Goal: Information Seeking & Learning: Learn about a topic

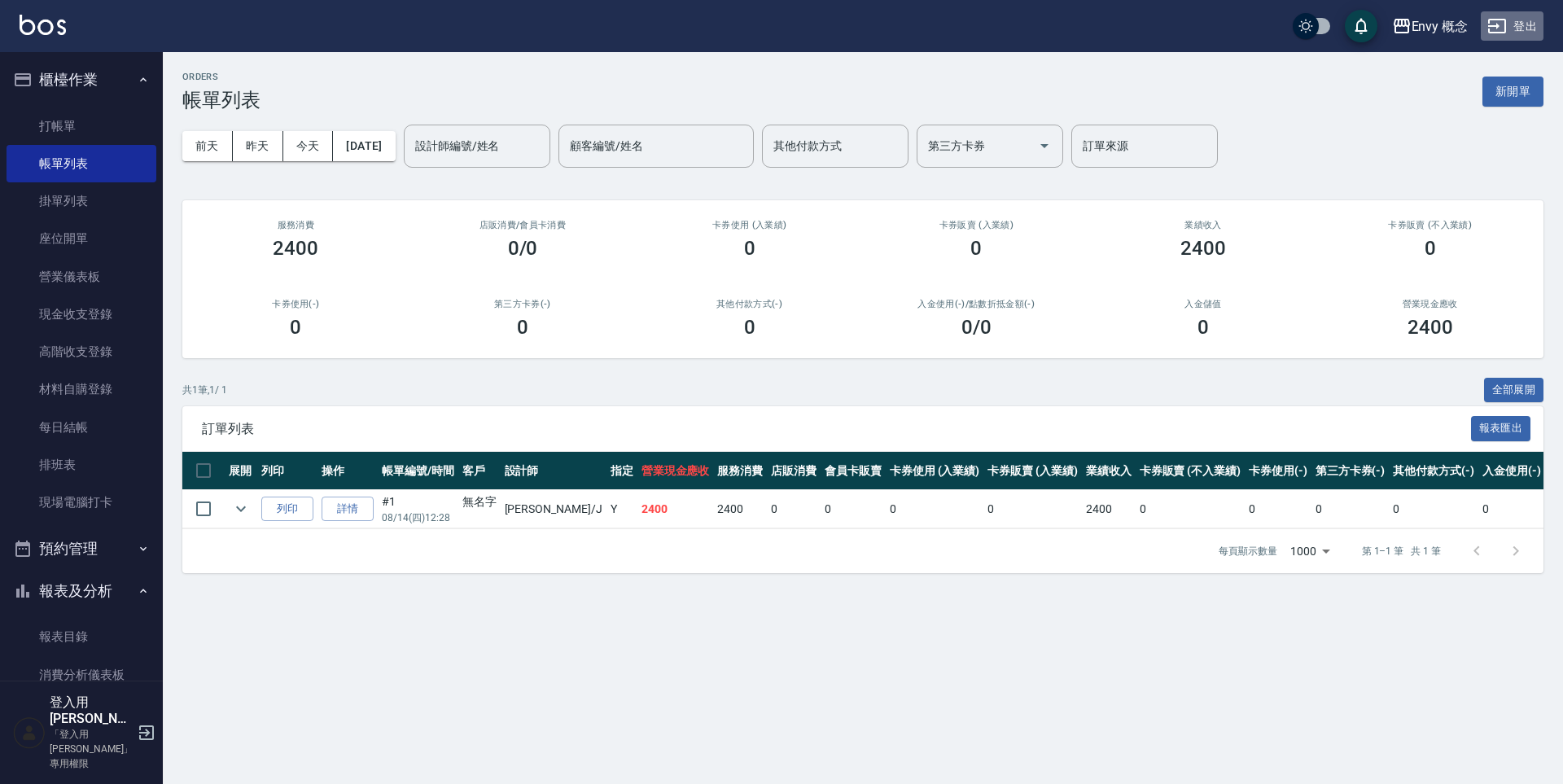
click at [1514, 27] on button "登出" at bounding box center [1511, 26] width 63 height 30
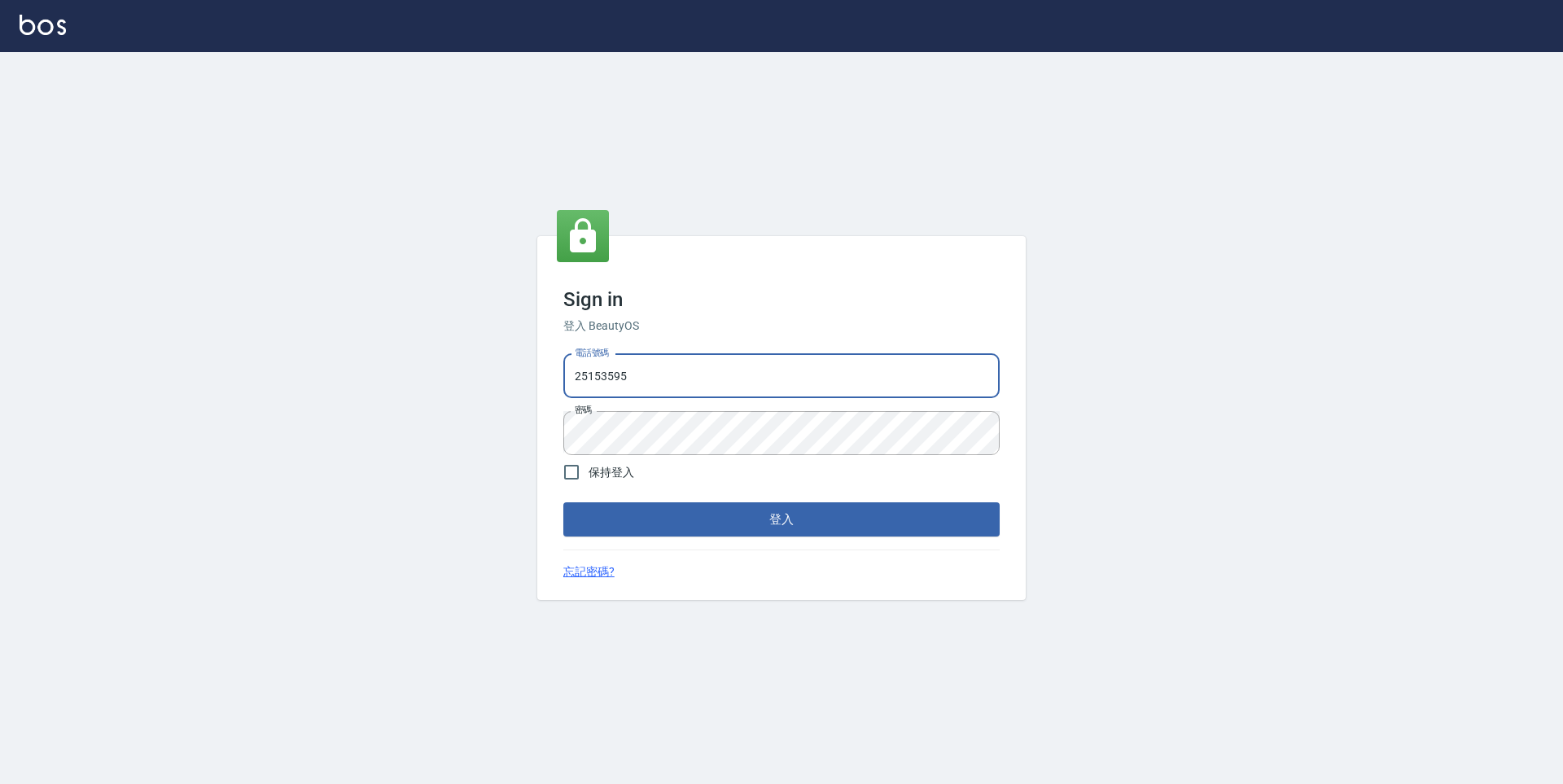
click at [640, 381] on input "25153595" at bounding box center [781, 375] width 436 height 44
type input "9990001234567"
click at [693, 516] on button "登入" at bounding box center [781, 519] width 436 height 34
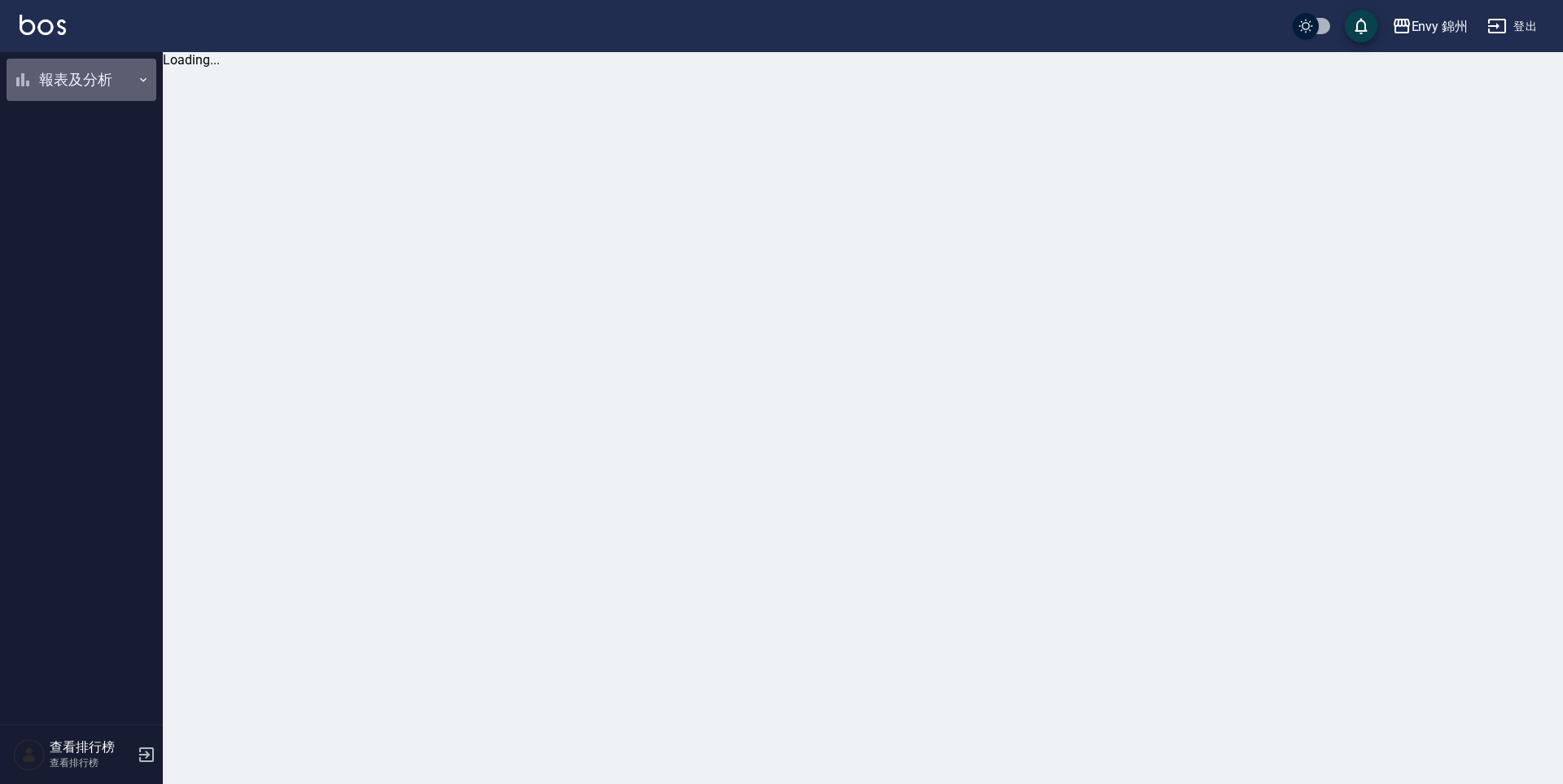
click at [96, 85] on button "報表及分析" at bounding box center [82, 79] width 150 height 42
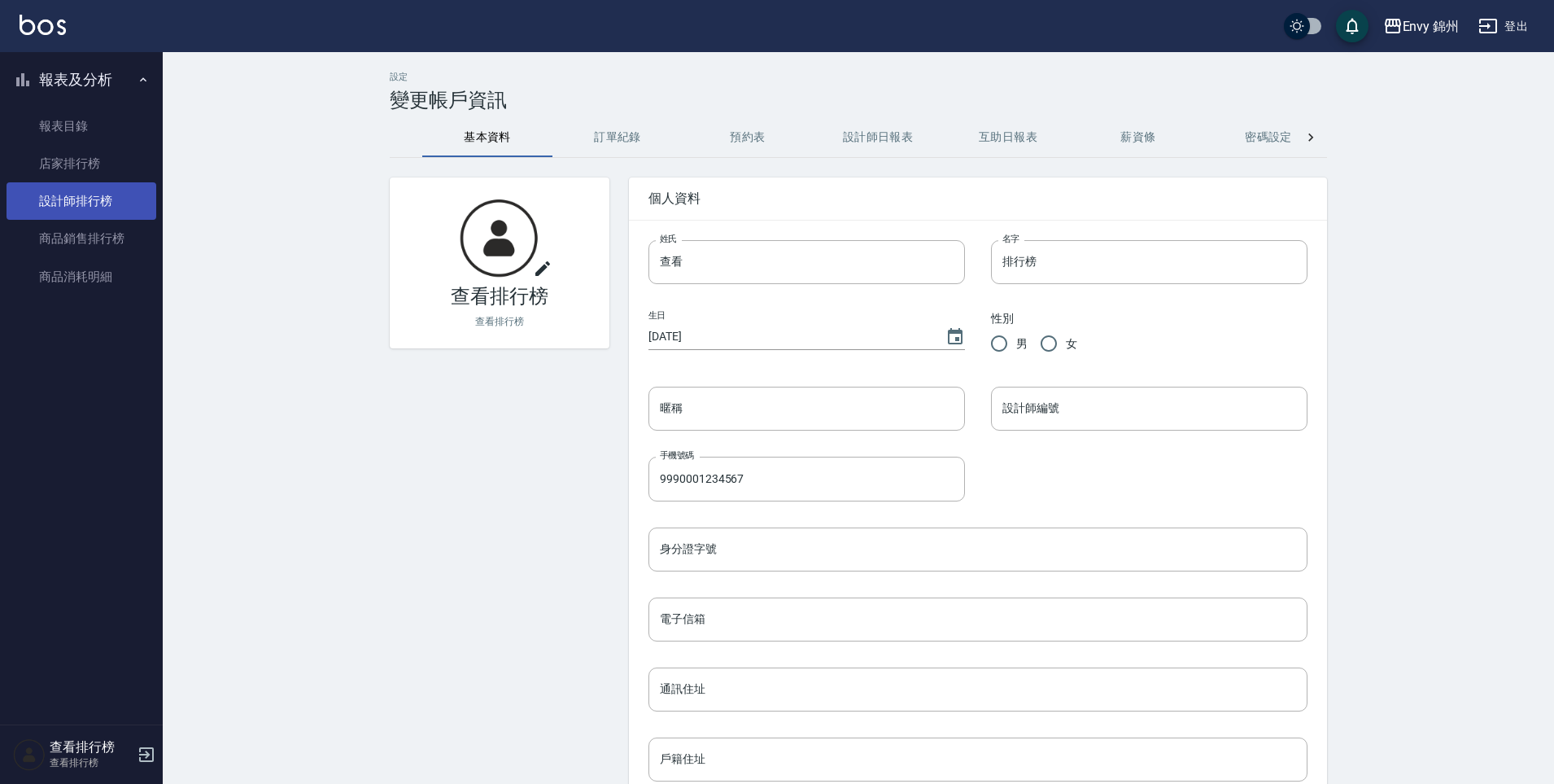
click at [114, 188] on link "設計師排行榜" at bounding box center [82, 201] width 150 height 38
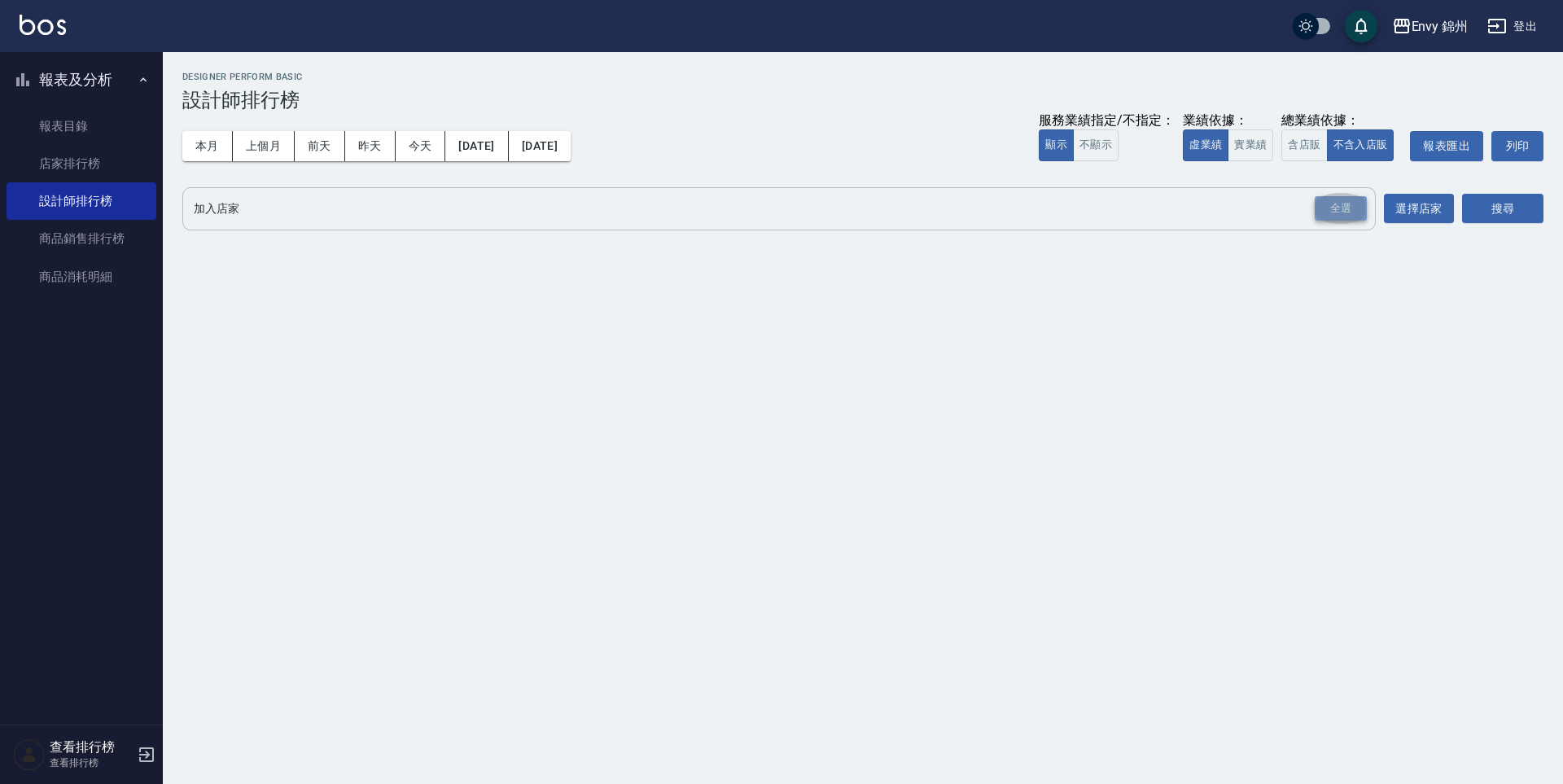
click at [1355, 212] on div "全選" at bounding box center [1341, 208] width 53 height 25
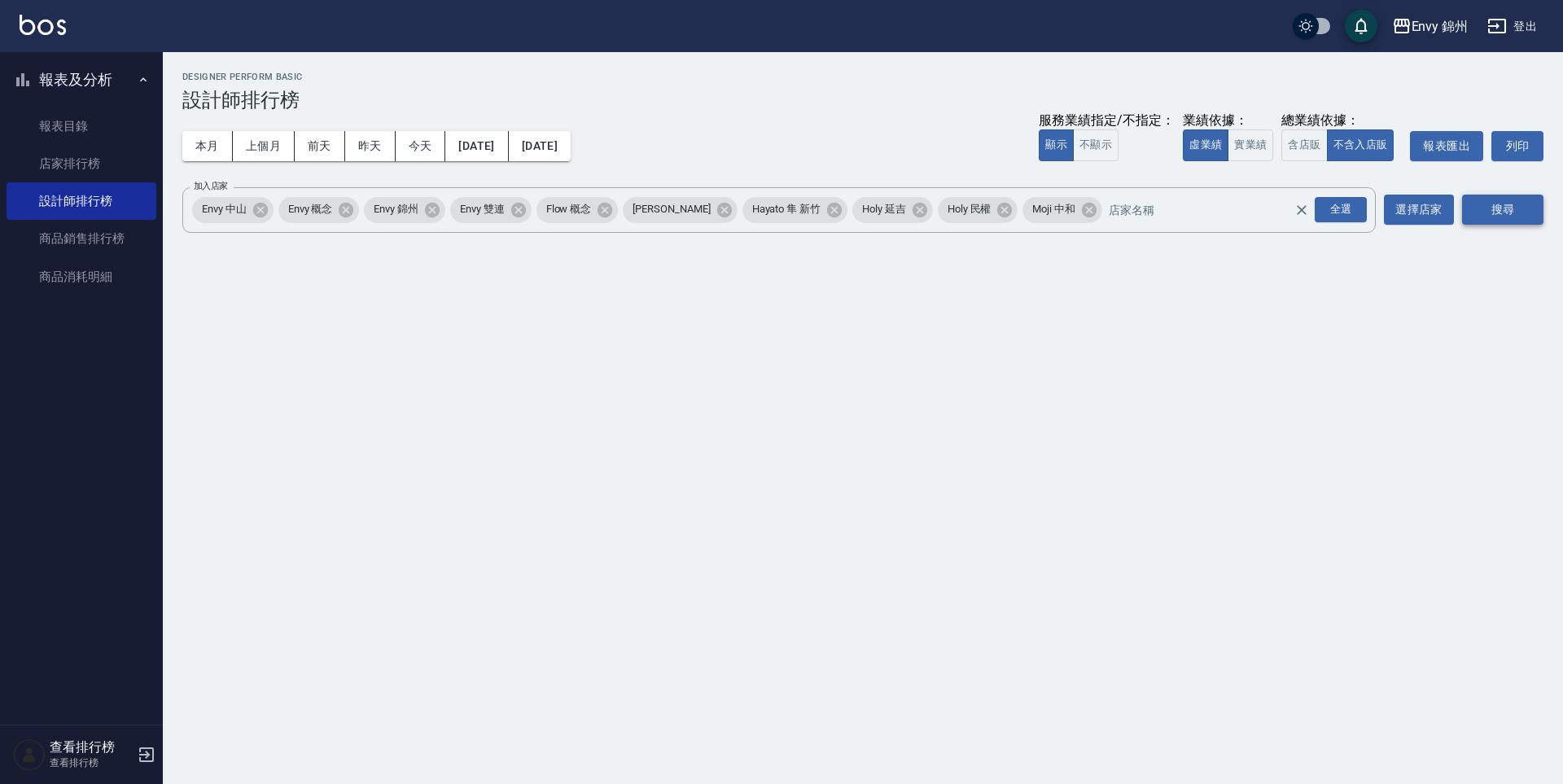
click at [1478, 207] on button "搜尋" at bounding box center [1502, 209] width 82 height 30
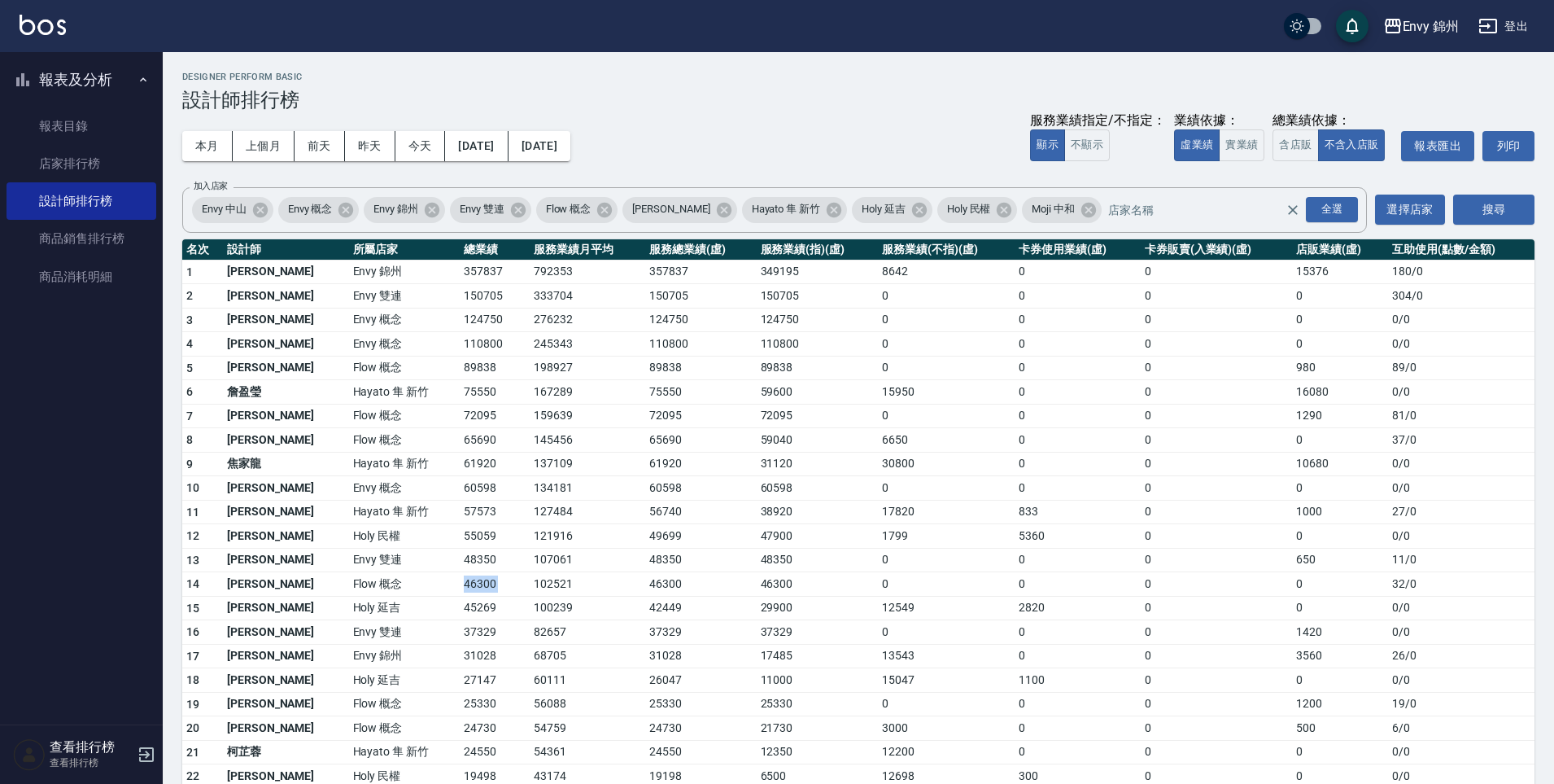
drag, startPoint x: 378, startPoint y: 583, endPoint x: 477, endPoint y: 585, distance: 99.0
click at [477, 585] on tr "14 張思綺 Flow 概念 46300 102521 46300 46300 0 0 0 0 32 / 0" at bounding box center [858, 584] width 1352 height 24
click at [530, 585] on td "102521" at bounding box center [587, 584] width 115 height 24
drag, startPoint x: 411, startPoint y: 584, endPoint x: 449, endPoint y: 583, distance: 38.0
click at [460, 583] on td "46300" at bounding box center [494, 584] width 70 height 24
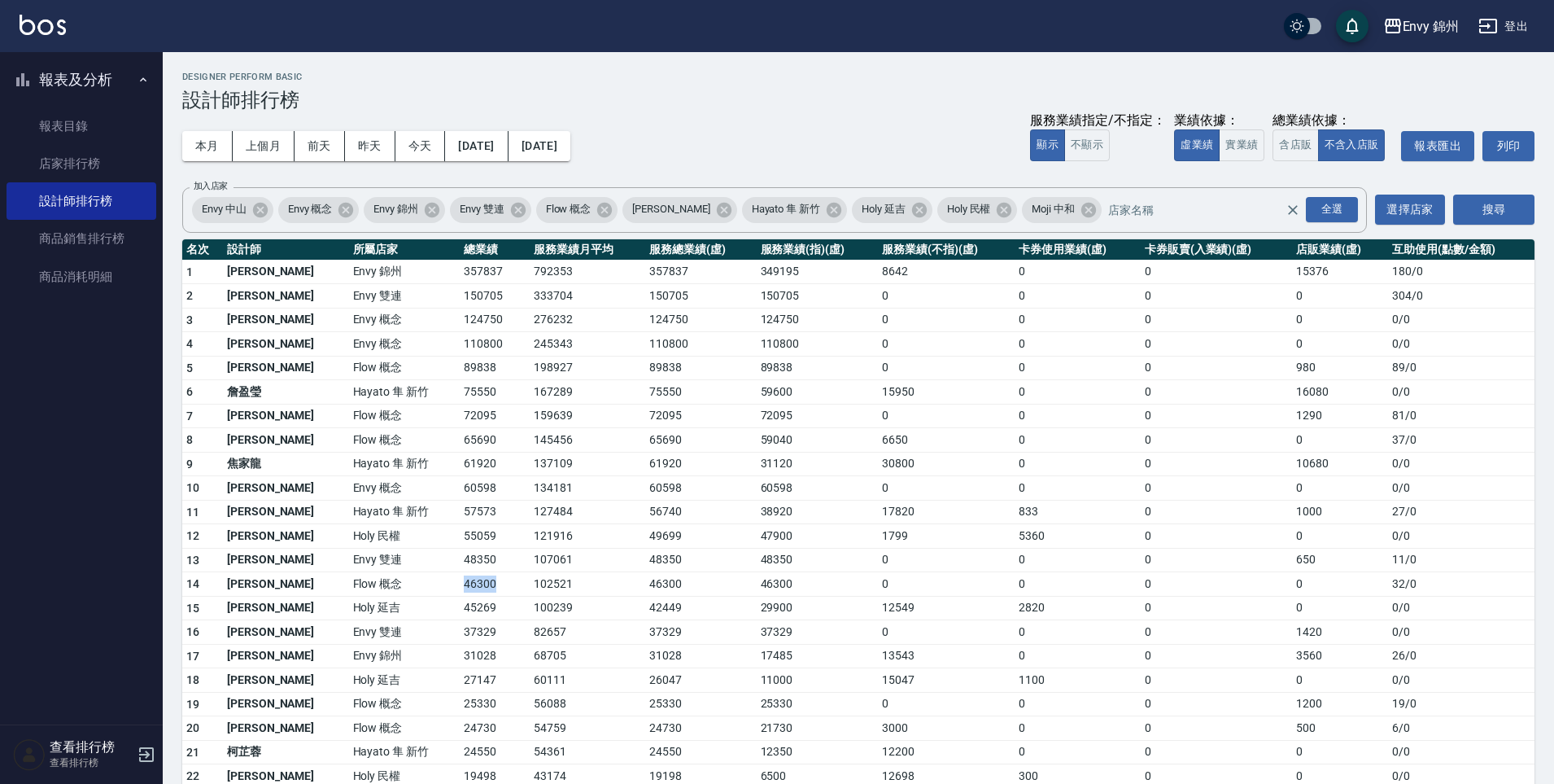
click at [460, 583] on td "46300" at bounding box center [494, 584] width 70 height 24
drag, startPoint x: 415, startPoint y: 294, endPoint x: 463, endPoint y: 293, distance: 48.0
click at [463, 293] on tr "2 沈明煌 Envy 雙連 150705 333704 150705 150705 0 0 0 0 304 / 0" at bounding box center [858, 296] width 1352 height 24
click at [463, 293] on td "150705" at bounding box center [494, 296] width 70 height 24
click at [1489, 31] on icon "button" at bounding box center [1488, 25] width 20 height 20
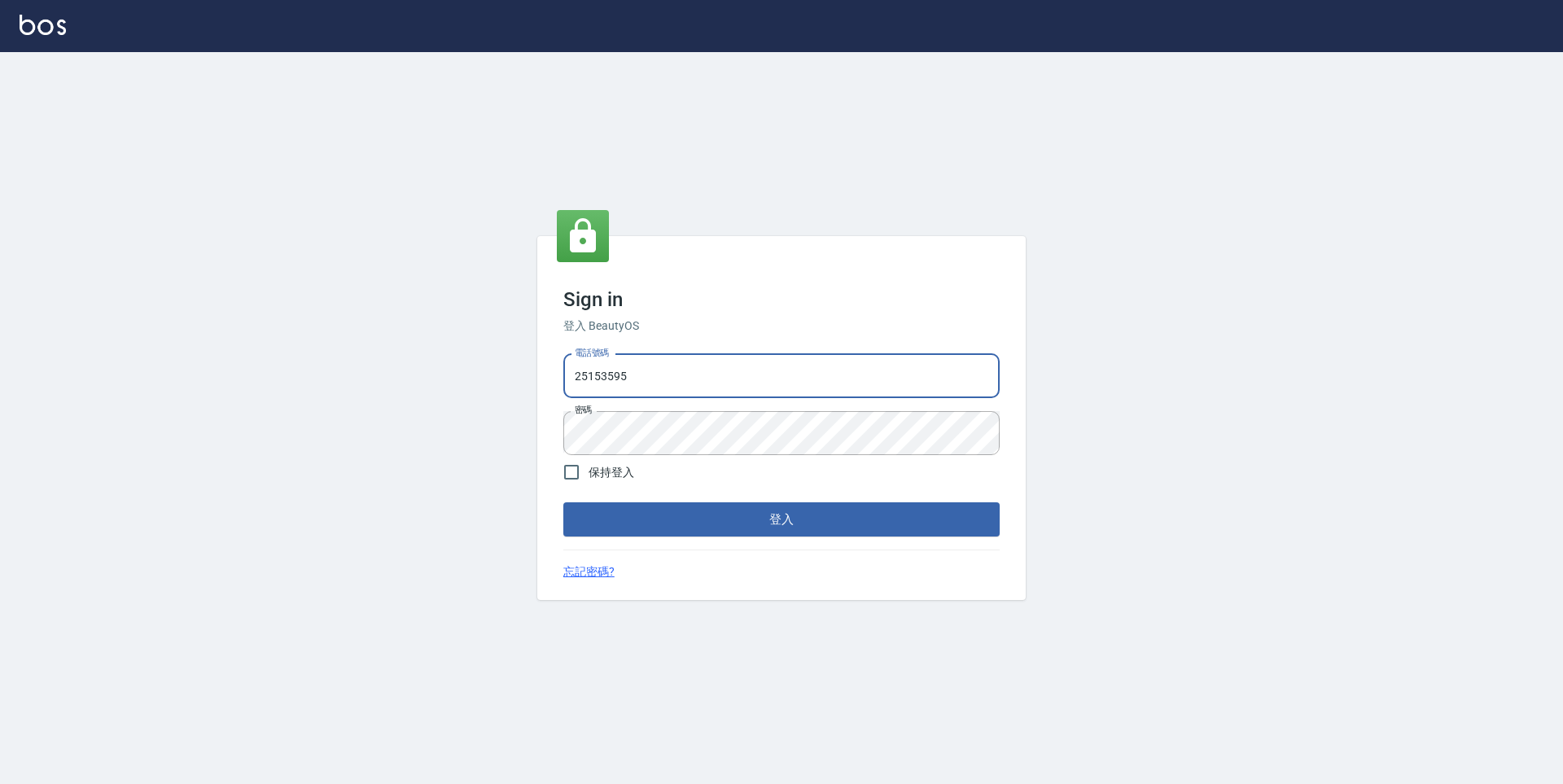
click at [691, 372] on input "25153595" at bounding box center [781, 375] width 436 height 44
drag, startPoint x: 646, startPoint y: 378, endPoint x: 542, endPoint y: 380, distance: 104.0
click at [542, 380] on div "Sign in 登入 BeautyOS 電話號碼 25153595 電話號碼 密碼 密碼 保持登入 登入 忘記密碼?" at bounding box center [782, 418] width 489 height 365
type input "0930889212"
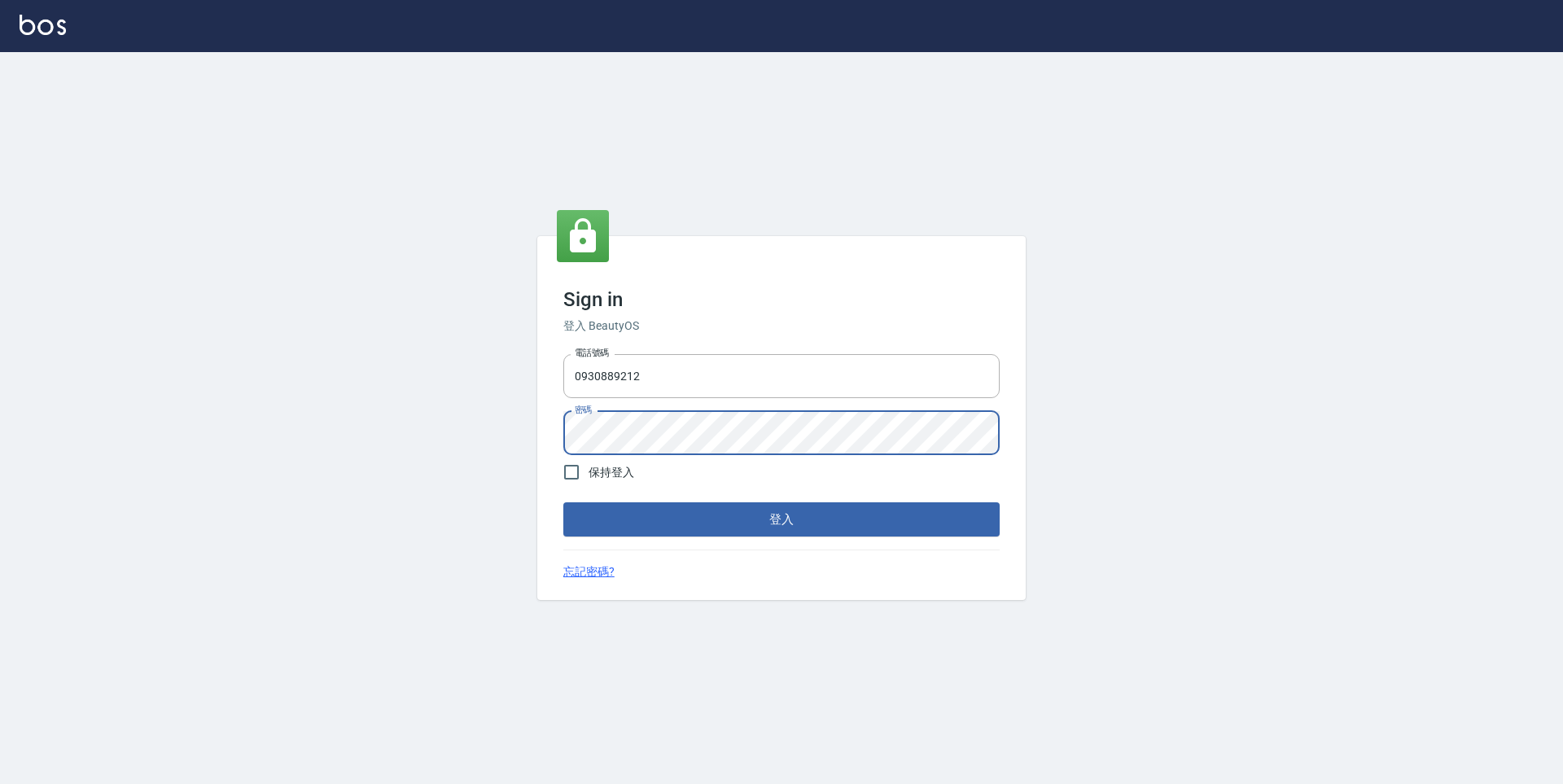
click at [555, 428] on div "Sign in 登入 BeautyOS 電話號碼 0930889212 電話號碼 密碼 密碼 保持登入 登入 忘記密碼?" at bounding box center [782, 418] width 489 height 365
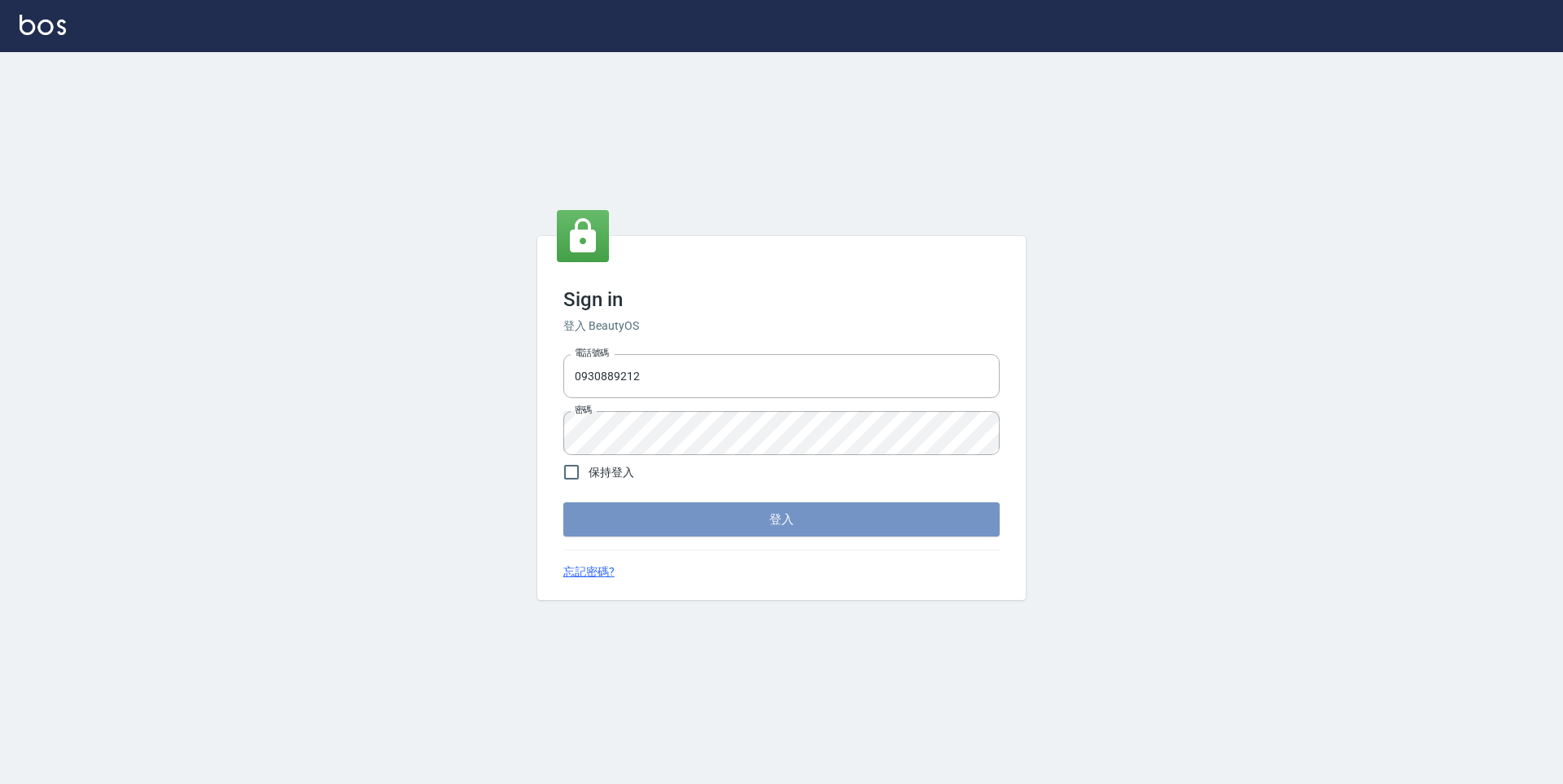
click at [648, 519] on button "登入" at bounding box center [781, 519] width 436 height 34
